Goal: Find specific page/section: Find specific page/section

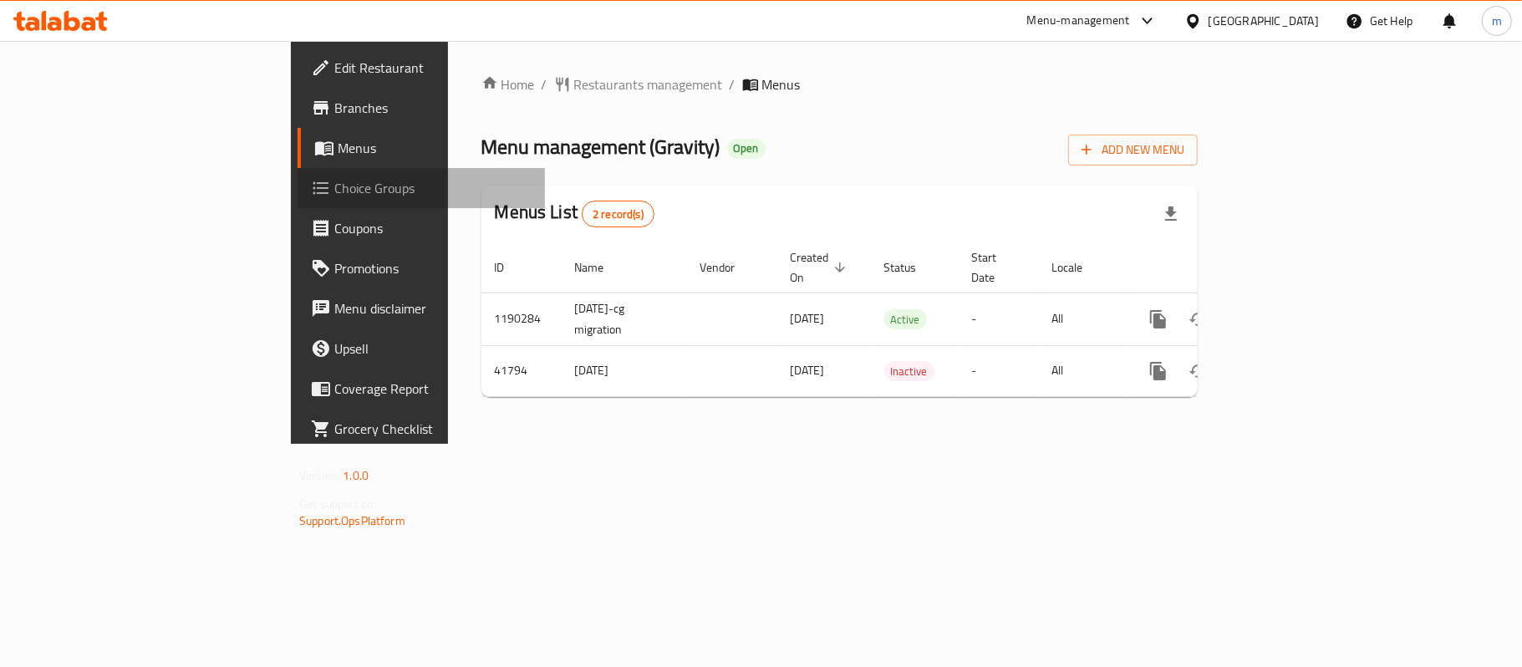
click at [334, 192] on span "Choice Groups" at bounding box center [432, 188] width 197 height 20
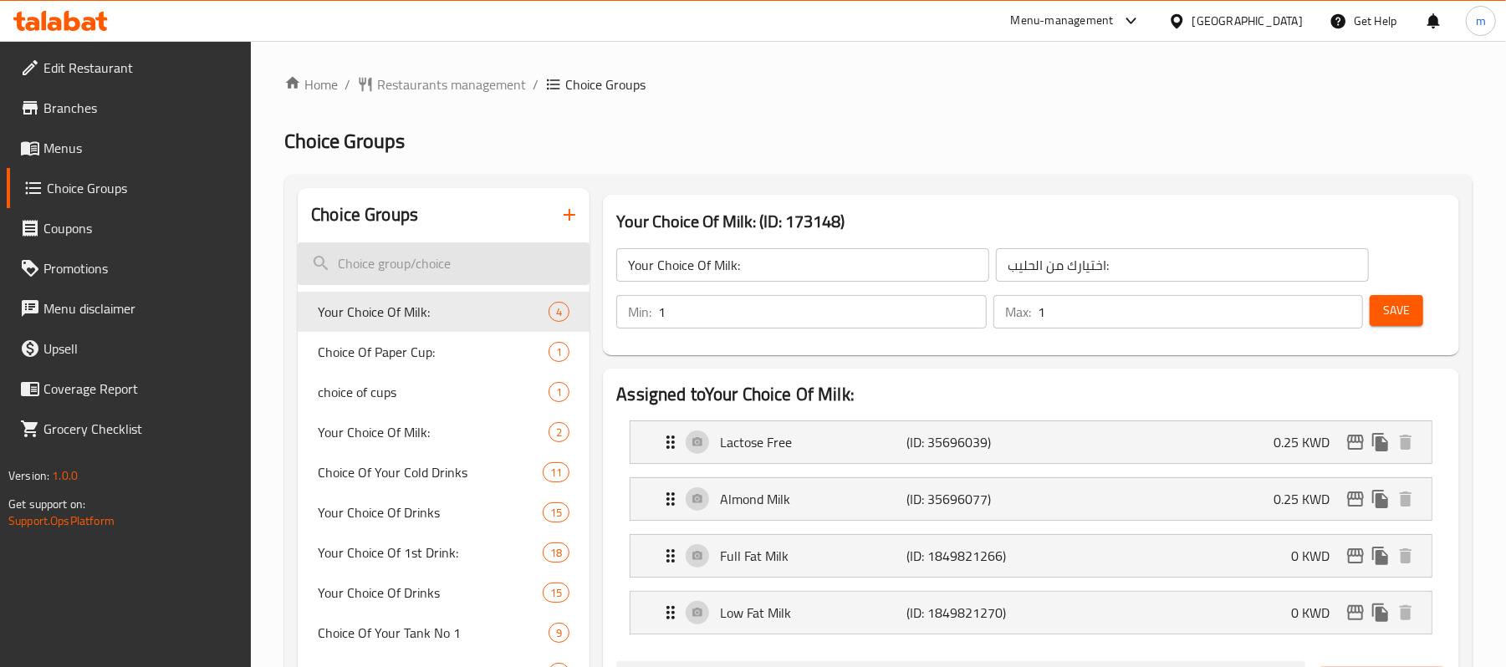
click at [416, 261] on input "search" at bounding box center [444, 263] width 292 height 43
click at [390, 271] on input "search" at bounding box center [444, 263] width 292 height 43
paste input "Choice of your beans"
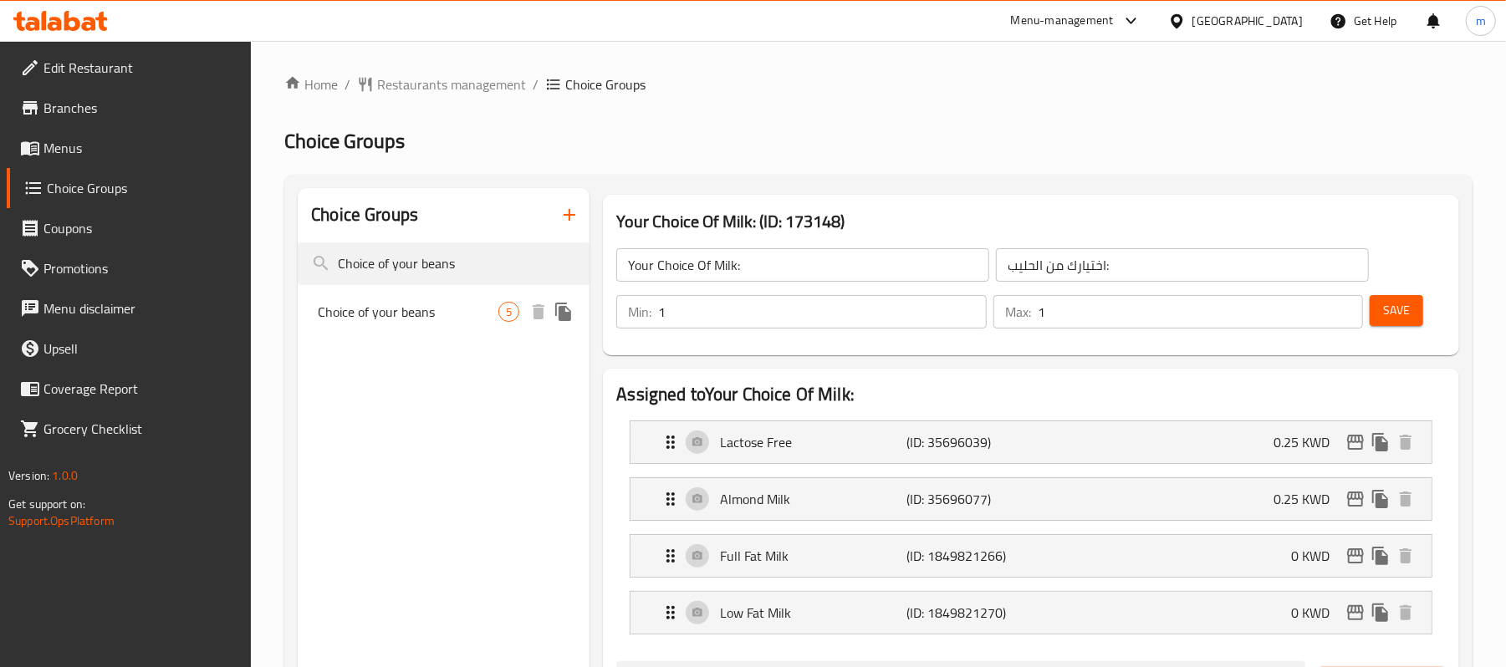
type input "Choice of your beans"
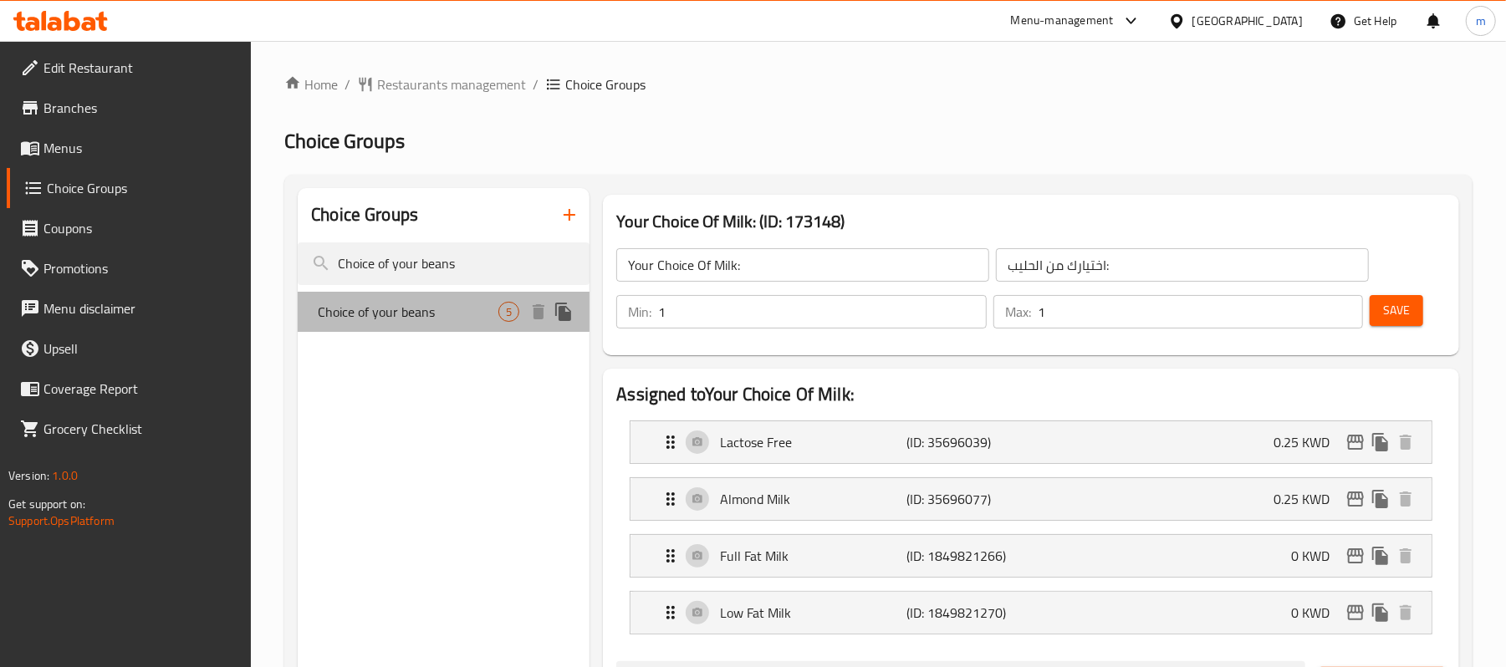
click at [398, 313] on span "Choice of your beans" at bounding box center [408, 312] width 181 height 20
type input "Choice of your beans"
type input "اختيار البن الخاص بك"
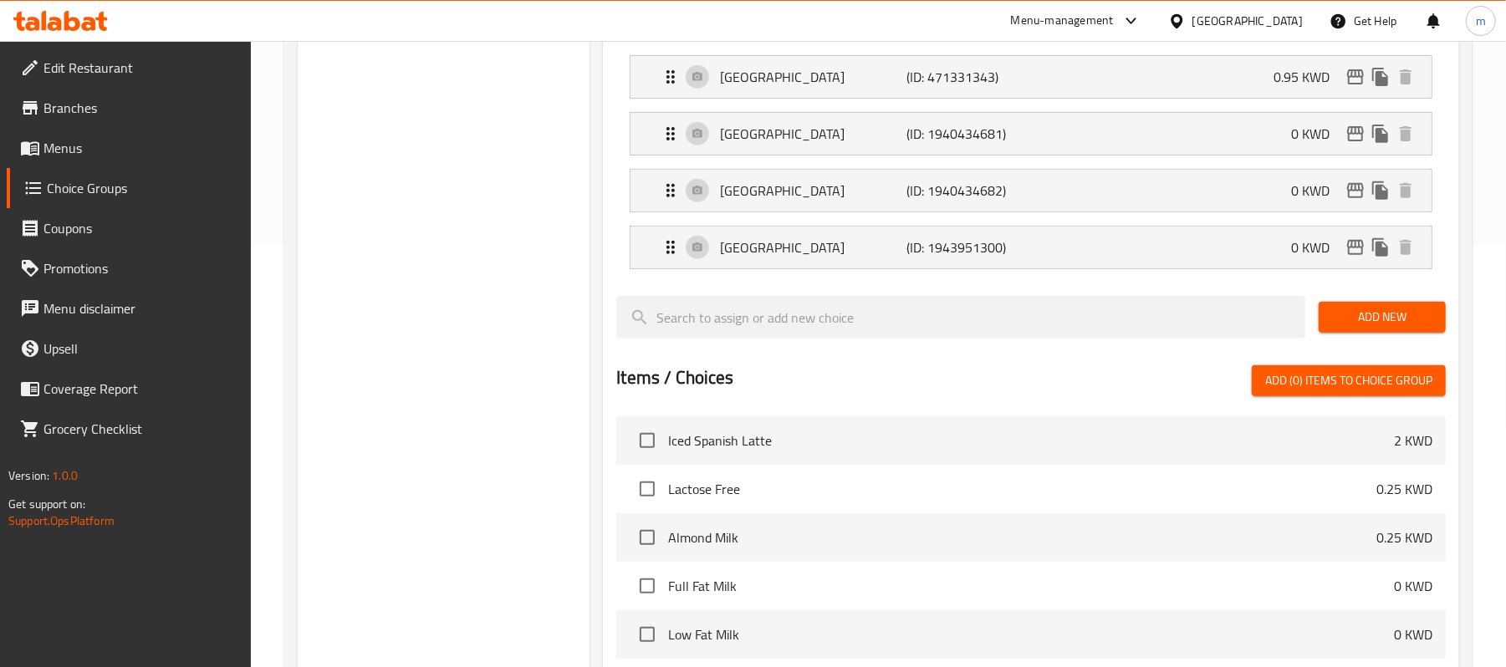
scroll to position [557, 0]
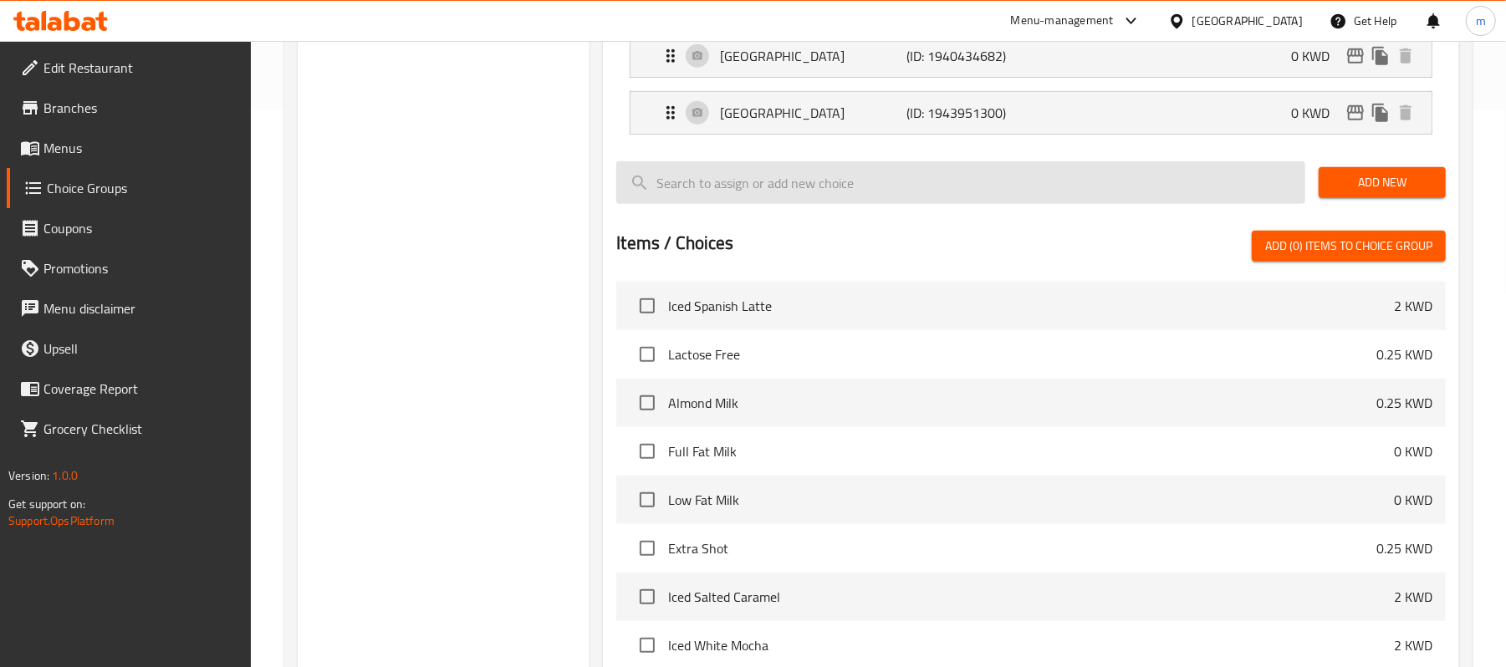
click at [757, 187] on input "search" at bounding box center [960, 182] width 689 height 43
paste input "Colombia Passion fruit"
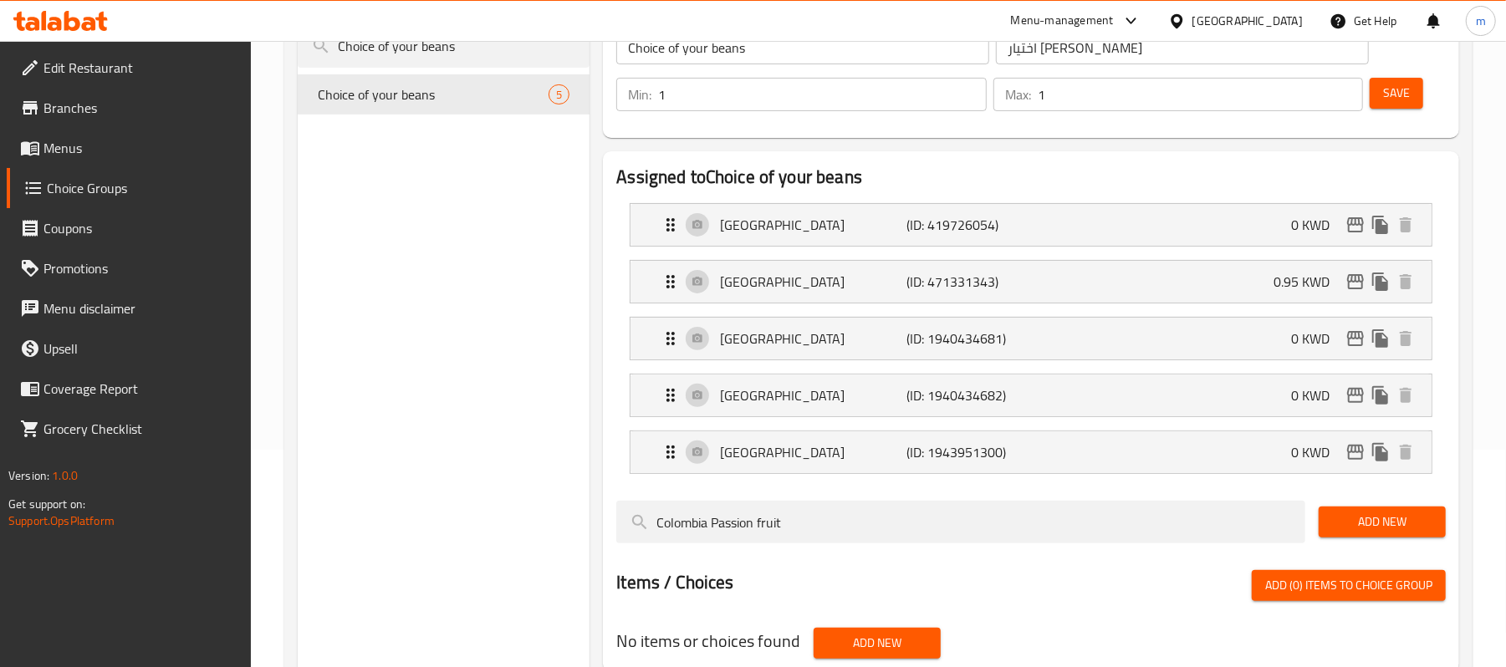
scroll to position [171, 0]
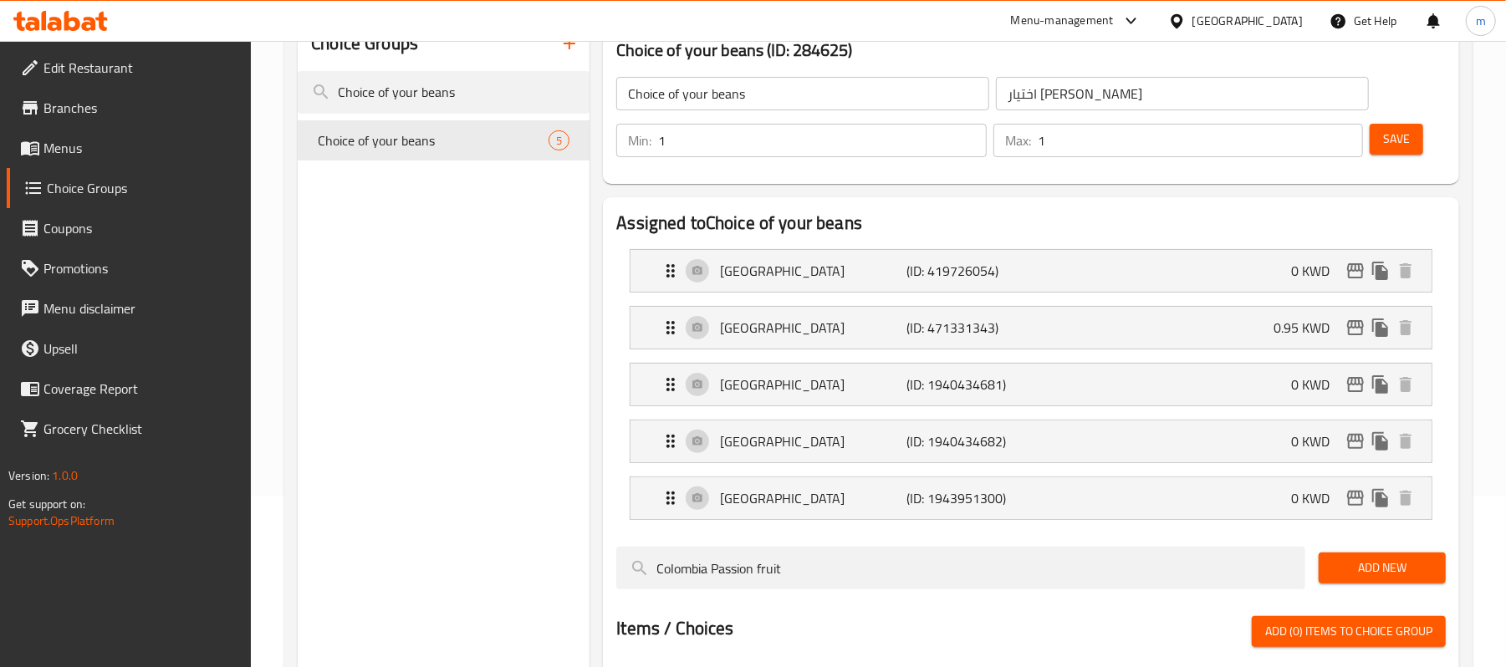
type input "Colombia Passion fruit"
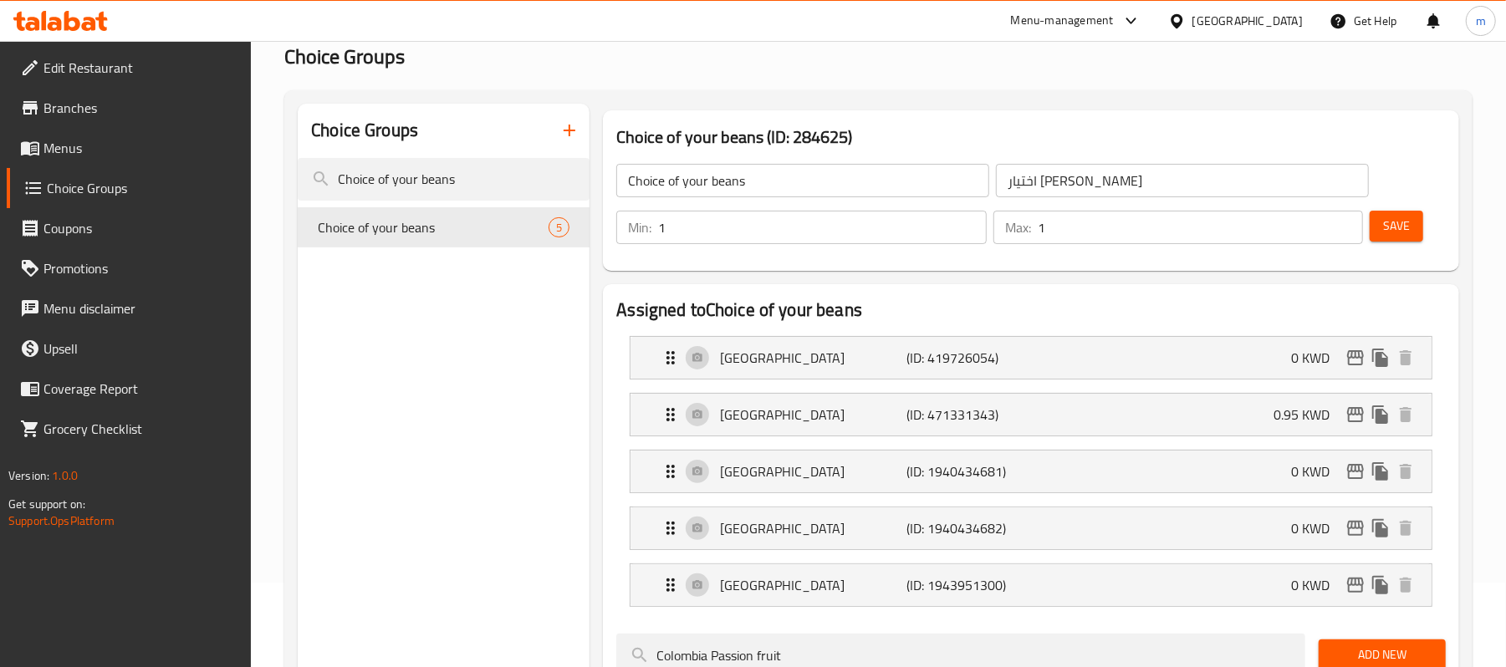
scroll to position [0, 0]
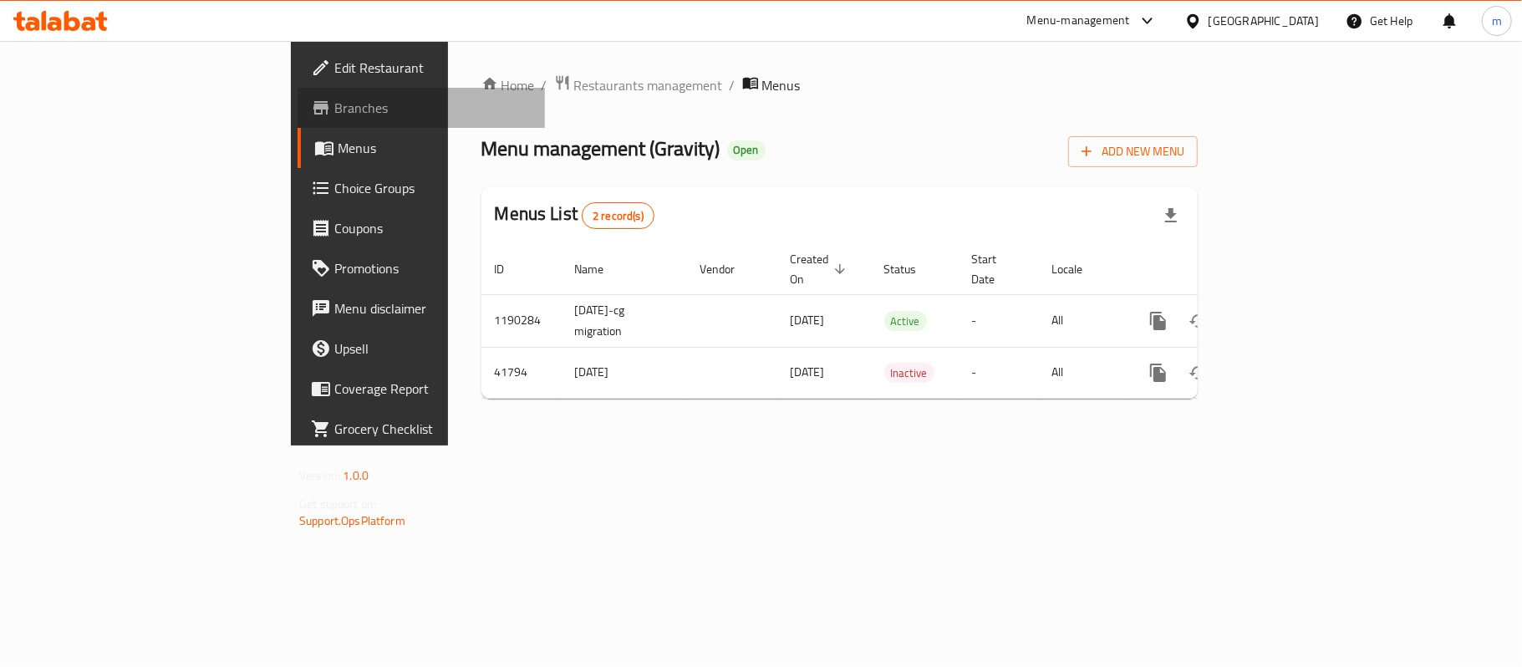
click at [334, 108] on span "Branches" at bounding box center [432, 108] width 197 height 20
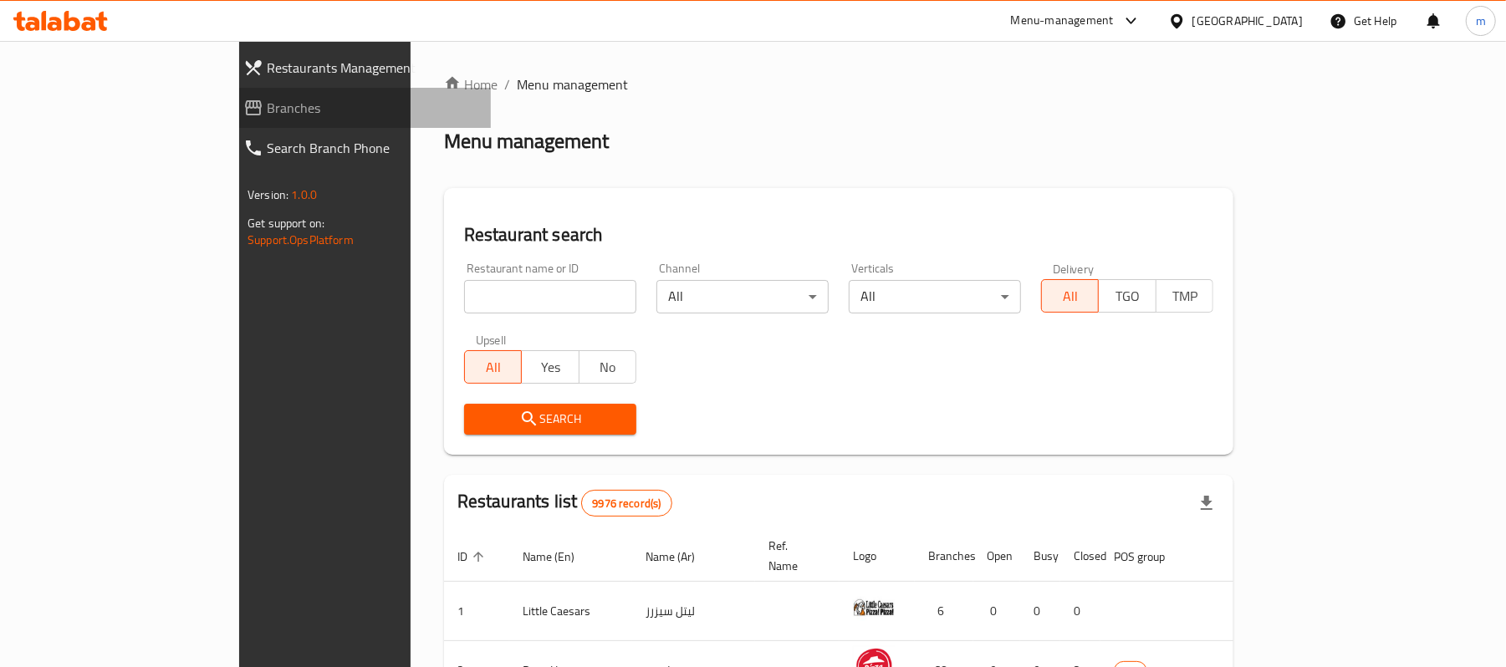
click at [267, 104] on span "Branches" at bounding box center [372, 108] width 211 height 20
